Goal: Find specific page/section: Find specific page/section

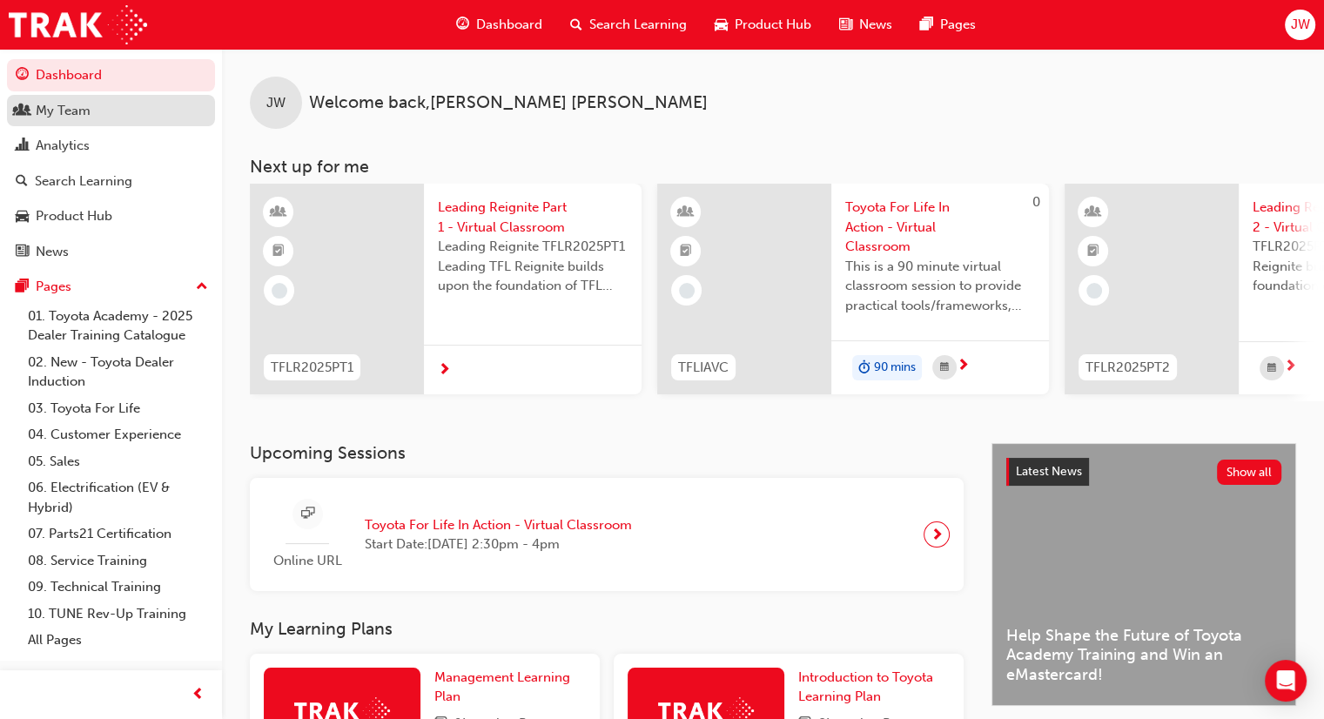
click at [37, 118] on div "My Team" at bounding box center [63, 111] width 55 height 20
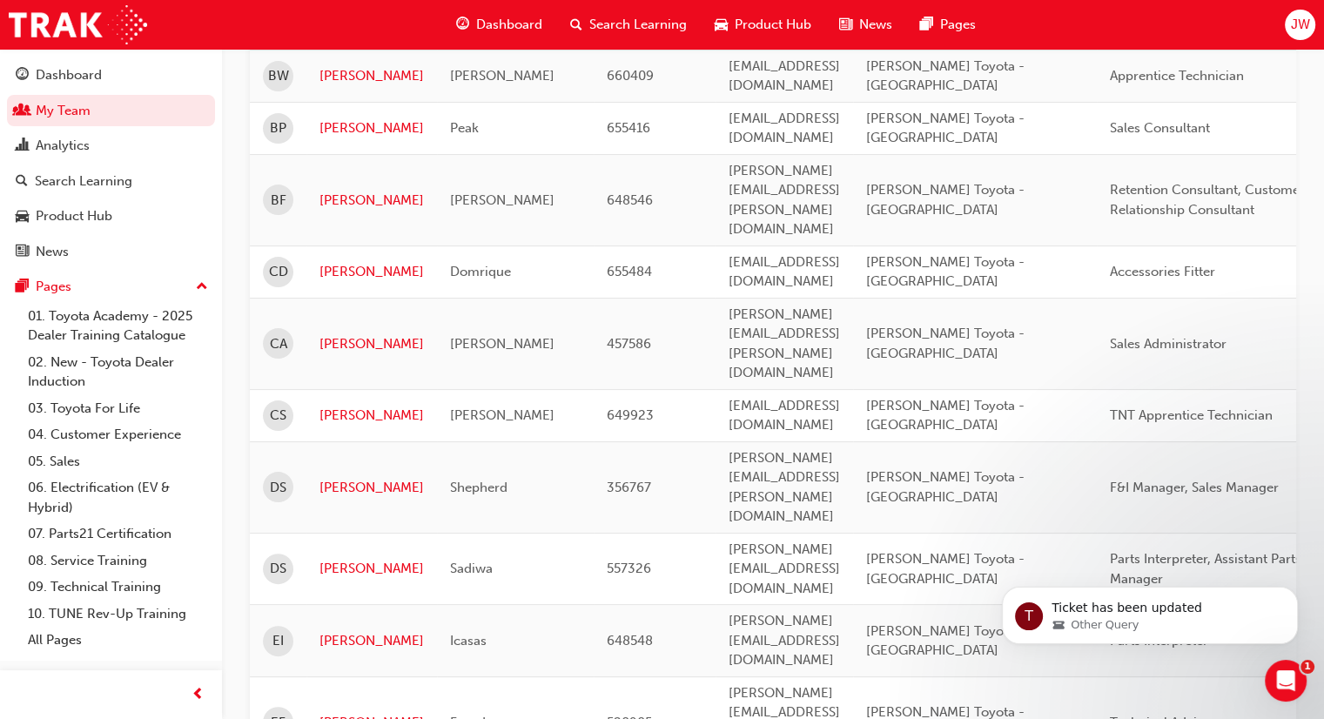
scroll to position [293, 0]
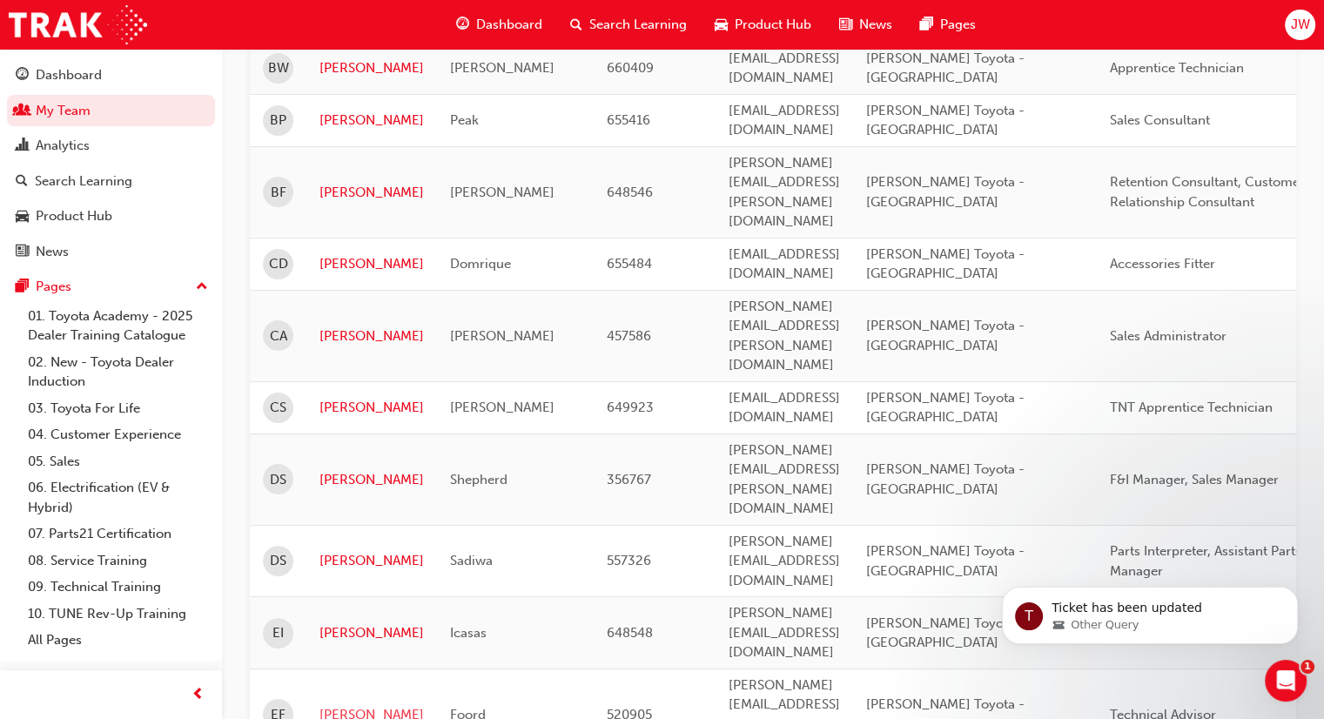
click at [355, 705] on link "[PERSON_NAME]" at bounding box center [372, 715] width 104 height 20
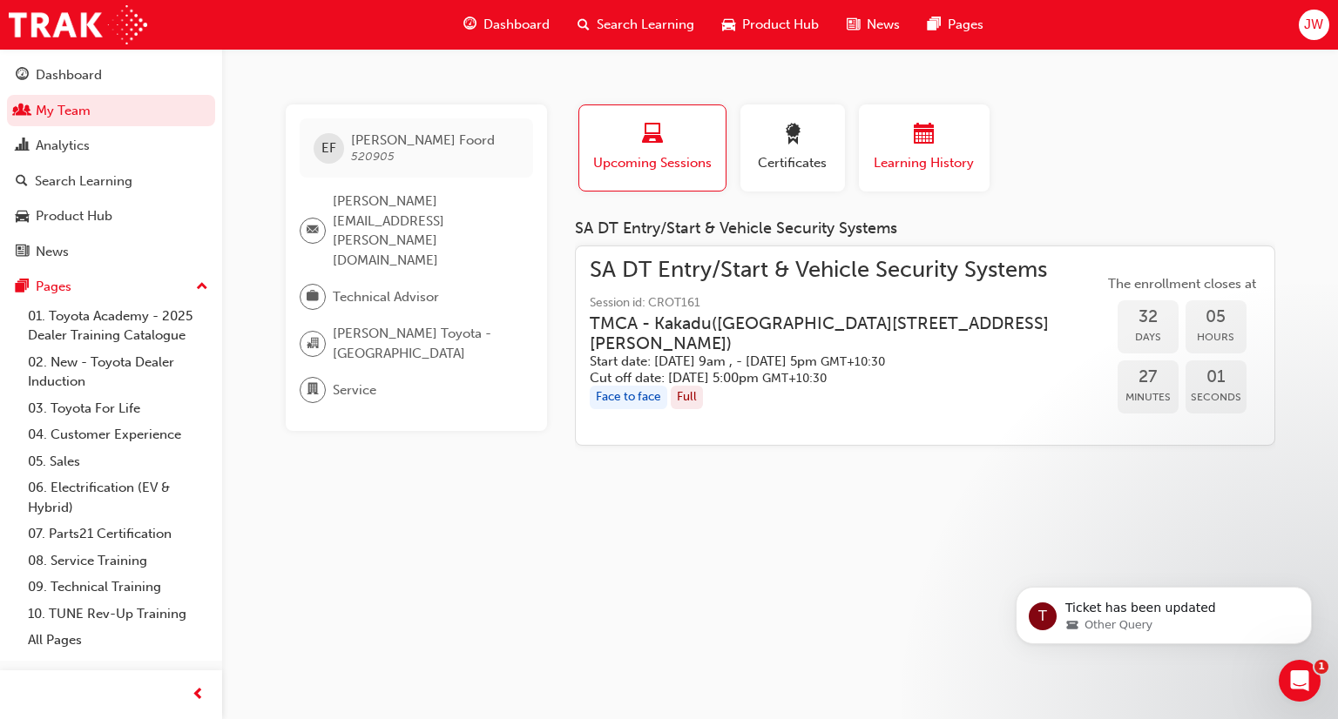
click at [931, 158] on span "Learning History" at bounding box center [924, 163] width 104 height 20
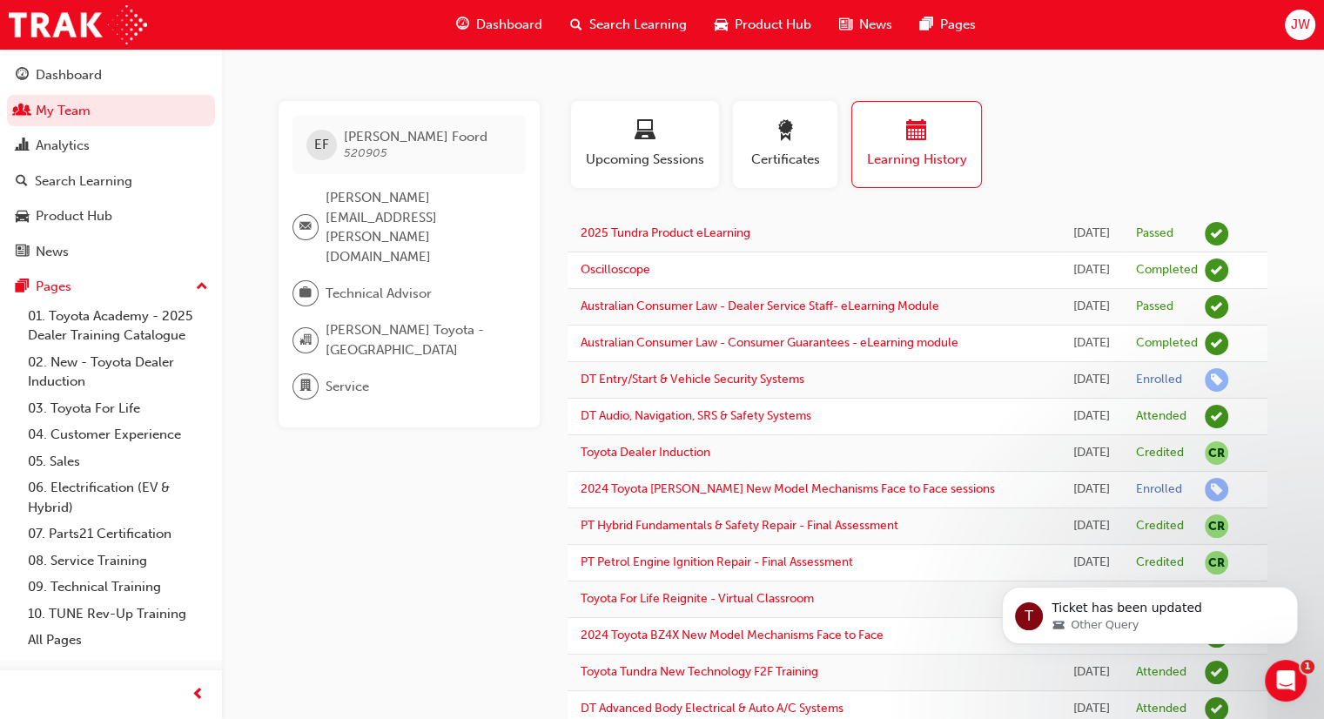
scroll to position [1, 0]
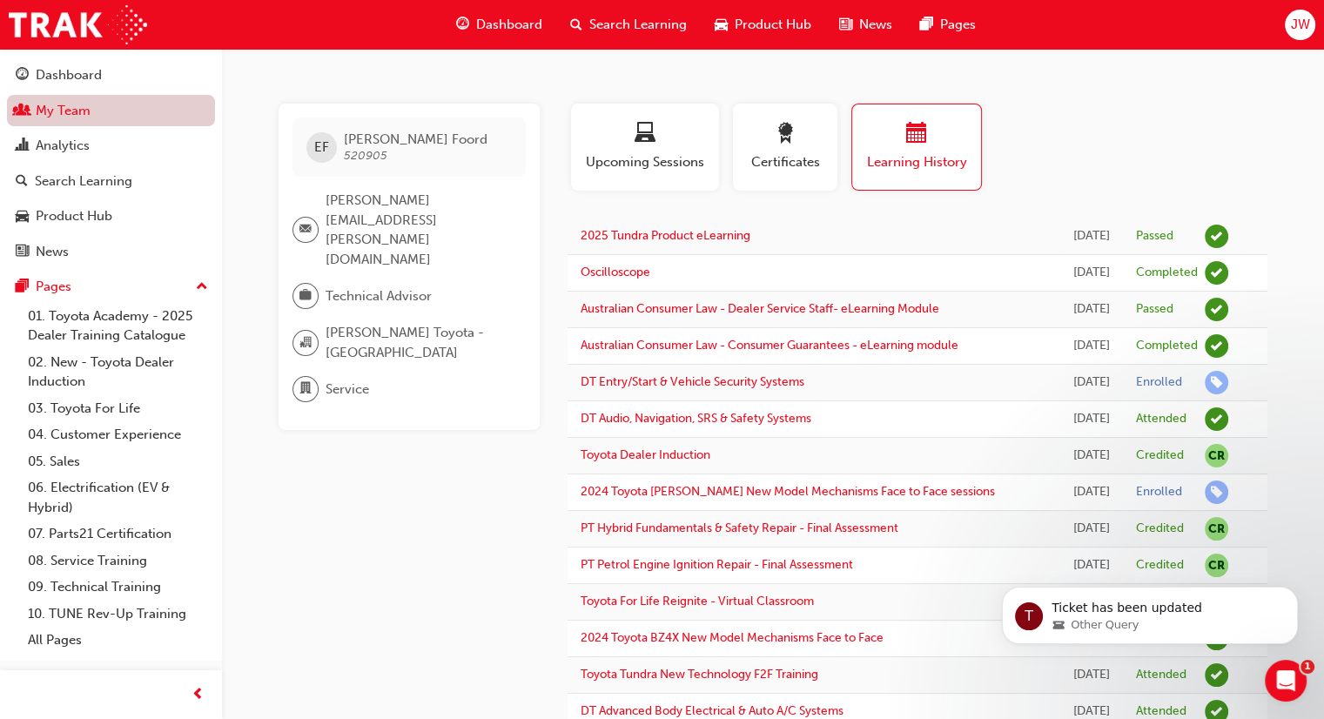
click at [63, 113] on link "My Team" at bounding box center [111, 111] width 208 height 32
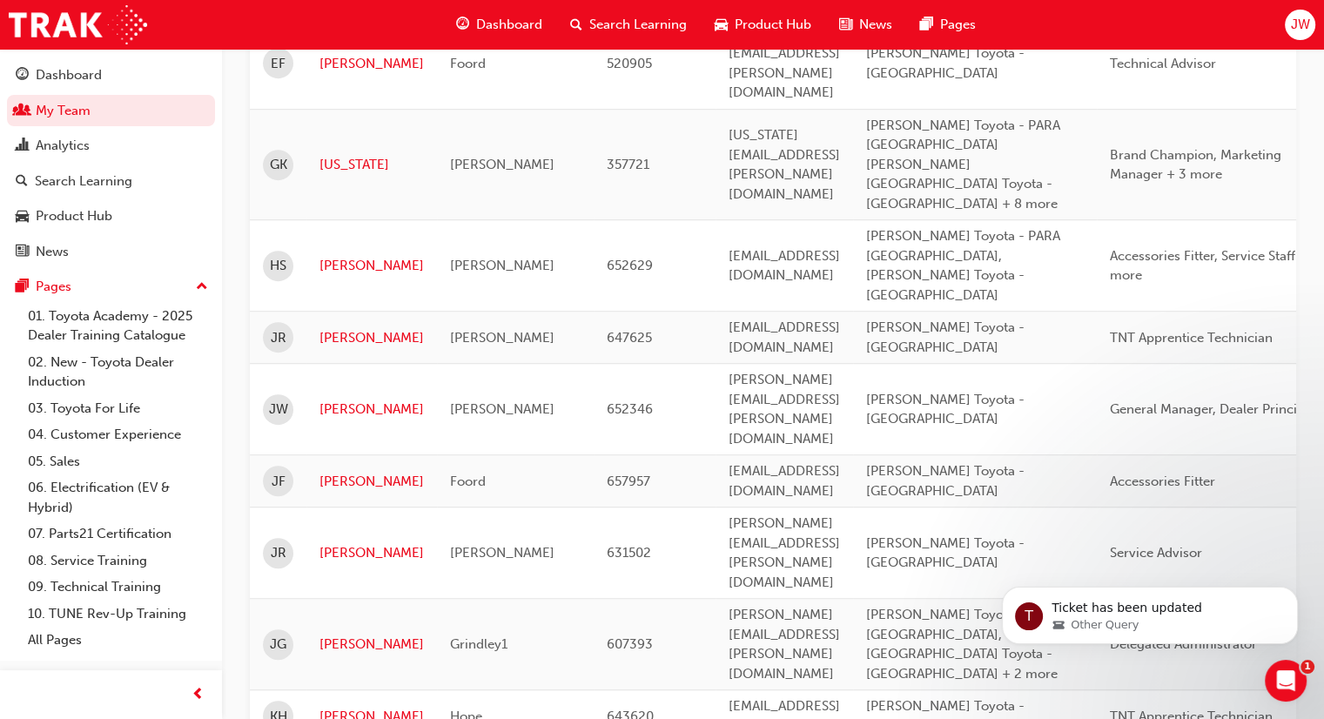
scroll to position [954, 0]
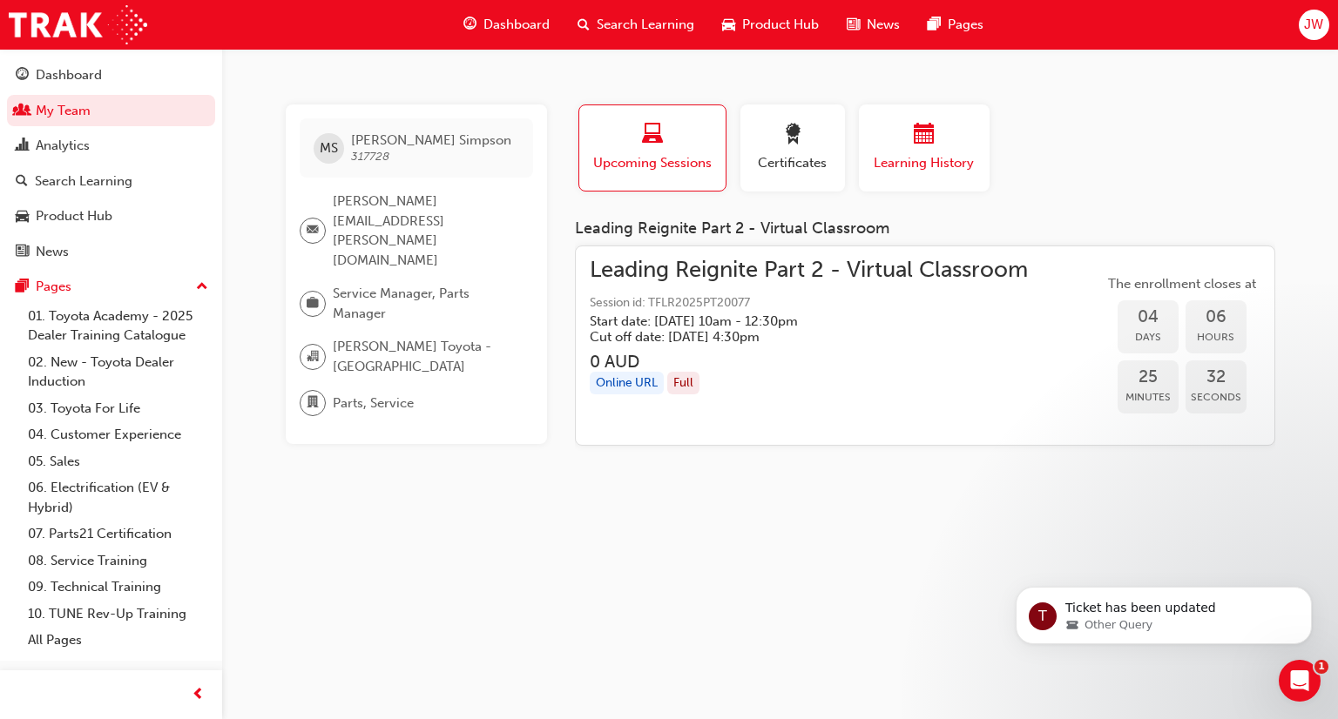
click at [926, 147] on span "calendar-icon" at bounding box center [923, 136] width 21 height 24
